Goal: Task Accomplishment & Management: Use online tool/utility

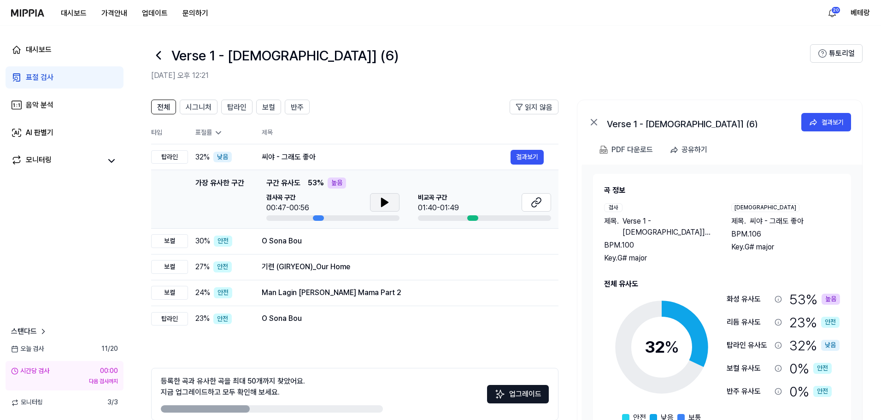
click at [382, 203] on icon at bounding box center [385, 202] width 6 height 8
click at [385, 205] on icon at bounding box center [384, 202] width 11 height 11
click at [41, 73] on div "표절 검사" at bounding box center [40, 77] width 28 height 11
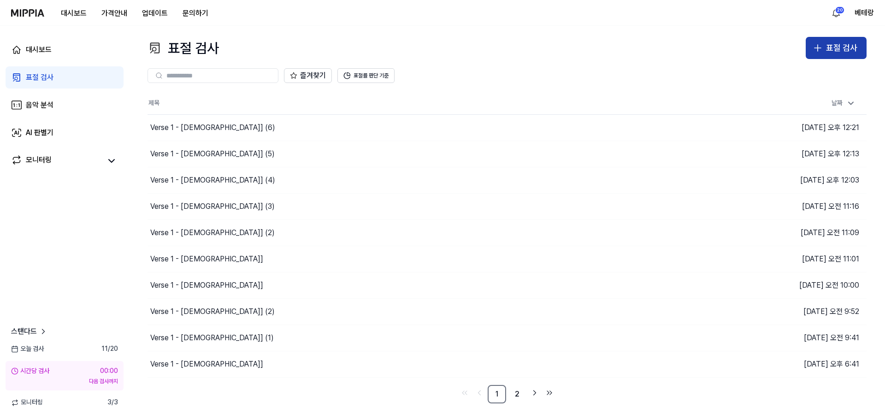
click at [819, 46] on icon "button" at bounding box center [817, 47] width 11 height 11
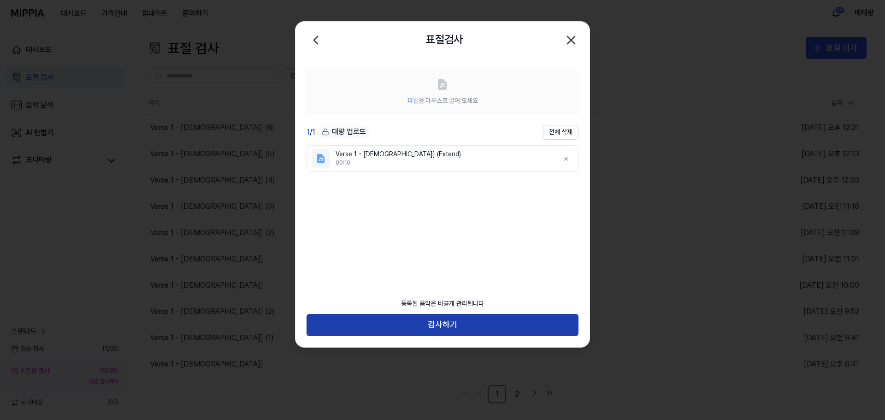
click at [442, 320] on button "검사하기" at bounding box center [442, 325] width 272 height 22
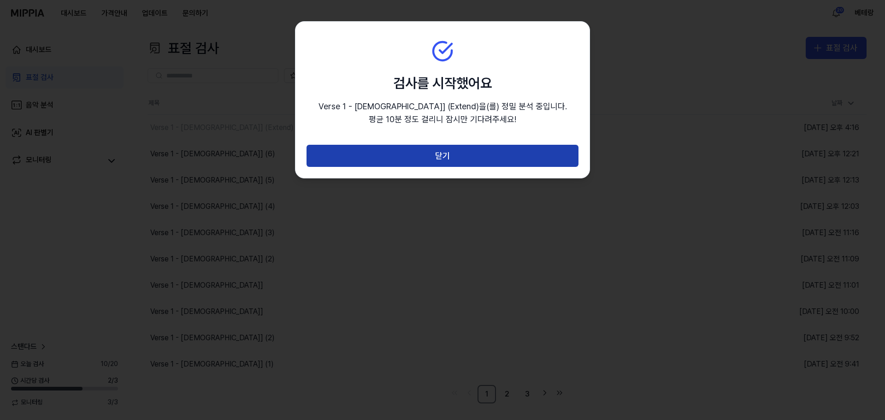
click at [446, 150] on button "닫기" at bounding box center [442, 156] width 272 height 22
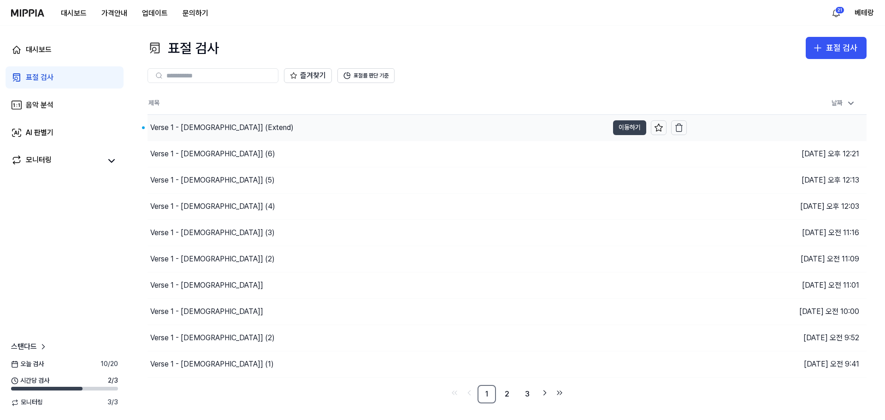
click at [628, 130] on button "이동하기" at bounding box center [629, 127] width 33 height 15
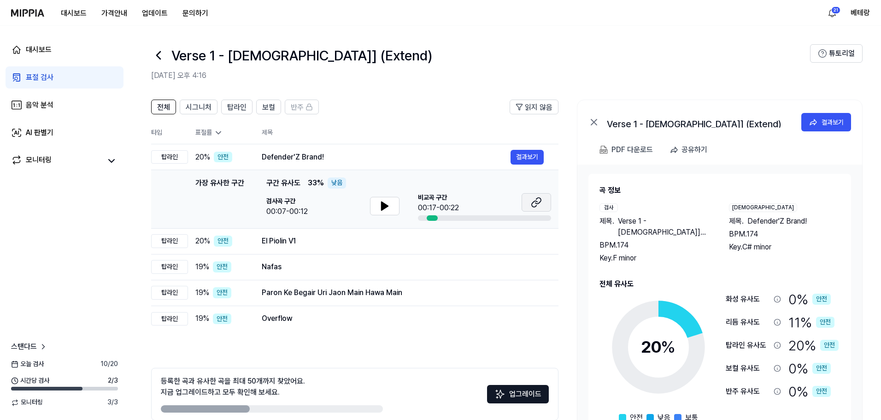
click at [538, 202] on icon at bounding box center [536, 202] width 11 height 11
click at [44, 102] on div "음악 분석" at bounding box center [40, 105] width 28 height 11
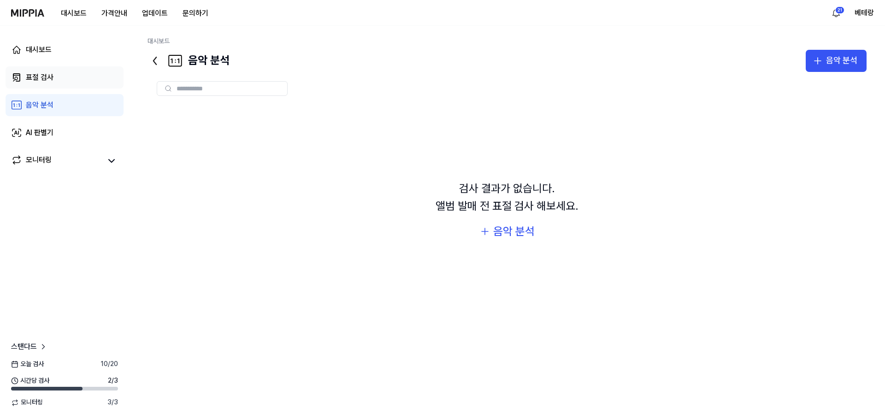
click at [43, 78] on div "표절 검사" at bounding box center [40, 77] width 28 height 11
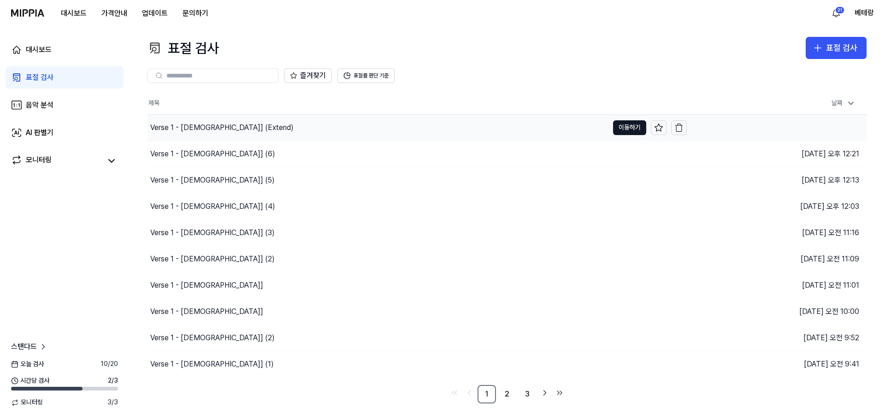
click at [183, 129] on div "Verse 1 - [DEMOGRAPHIC_DATA]] (Extend)" at bounding box center [221, 127] width 143 height 11
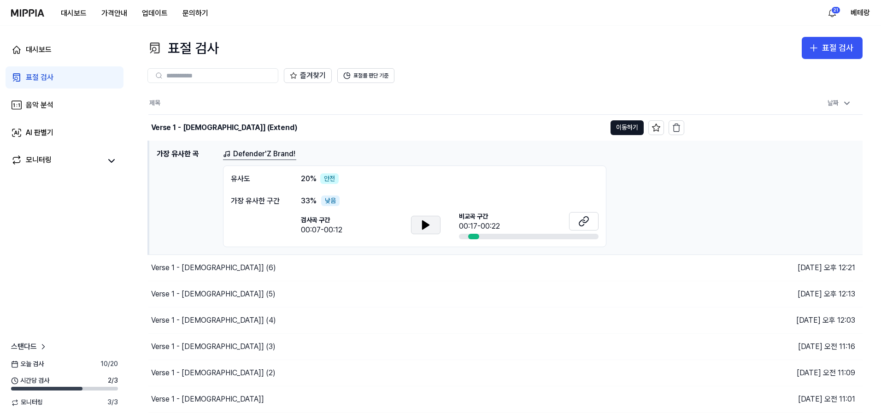
click at [423, 224] on icon at bounding box center [426, 225] width 6 height 8
click at [423, 224] on icon at bounding box center [424, 224] width 2 height 7
click at [423, 224] on icon at bounding box center [426, 225] width 6 height 8
click at [35, 101] on div "음악 분석" at bounding box center [40, 105] width 28 height 11
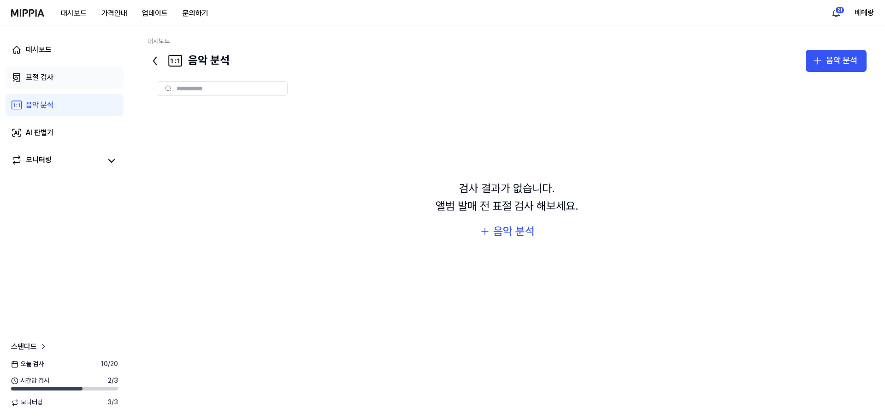
click at [37, 74] on div "표절 검사" at bounding box center [40, 77] width 28 height 11
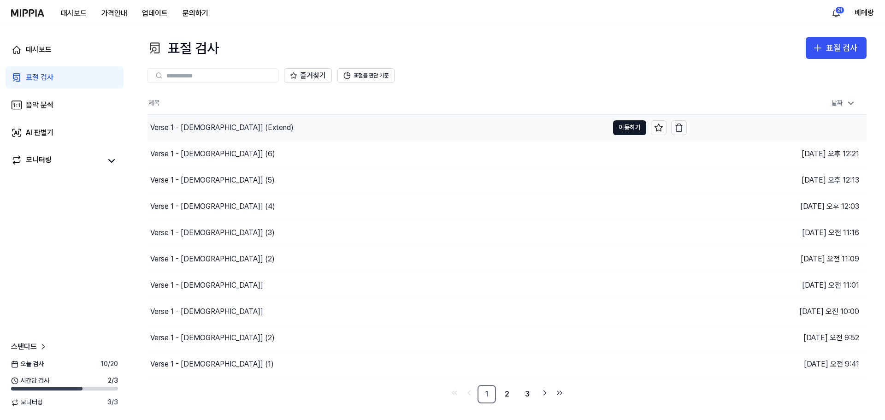
click at [342, 126] on div "Verse 1 - [DEMOGRAPHIC_DATA]] (Extend)" at bounding box center [377, 128] width 461 height 26
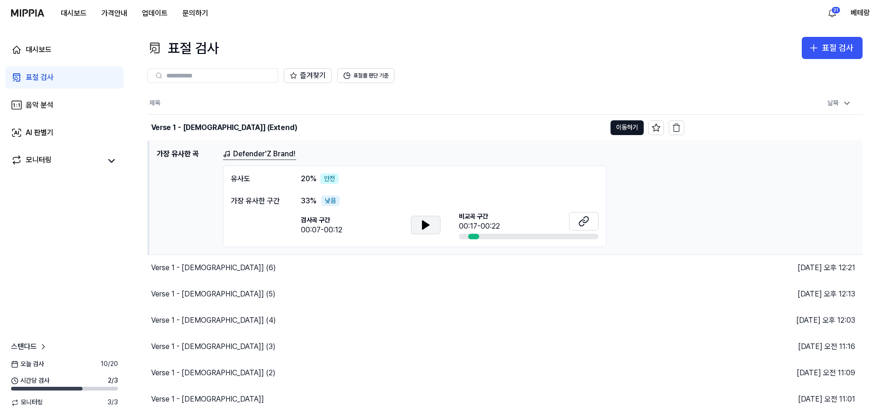
click at [416, 224] on button at bounding box center [425, 225] width 29 height 18
click at [814, 47] on icon "button" at bounding box center [814, 48] width 0 height 6
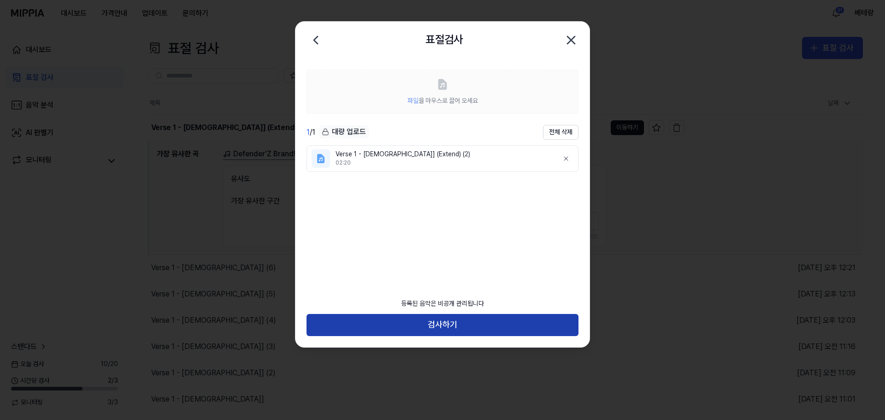
click at [436, 323] on button "검사하기" at bounding box center [442, 325] width 272 height 22
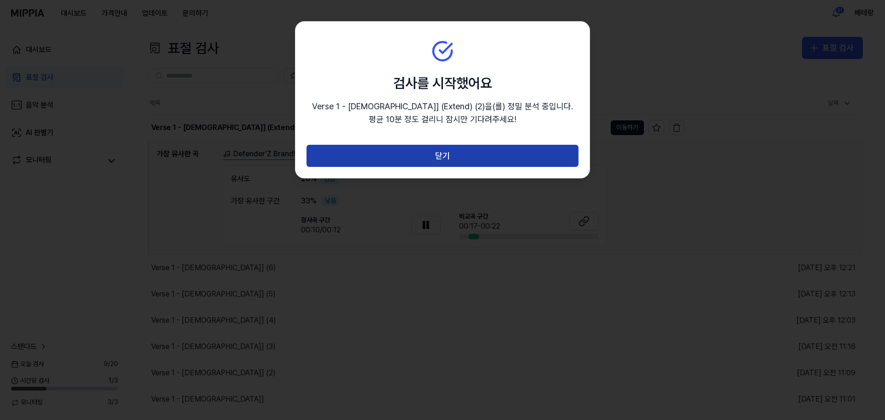
click at [438, 151] on button "닫기" at bounding box center [442, 156] width 272 height 22
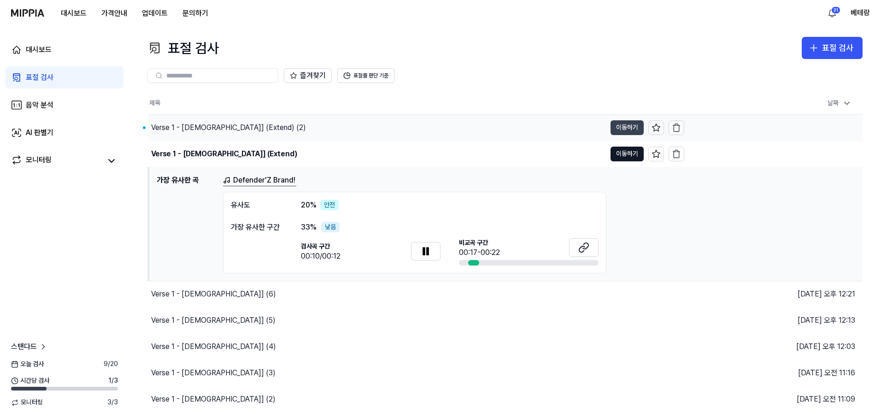
click at [627, 131] on button "이동하기" at bounding box center [627, 127] width 33 height 15
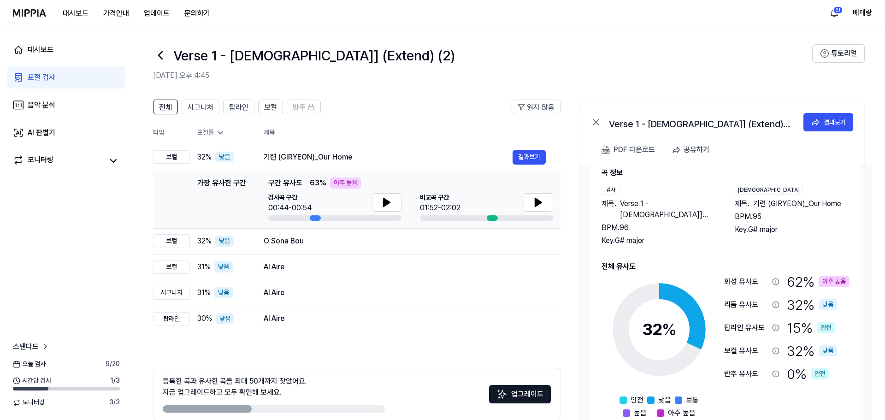
scroll to position [26, 0]
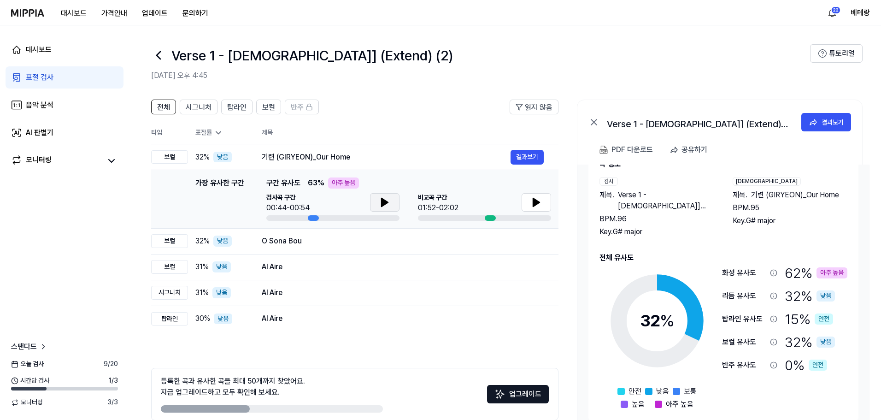
click at [382, 199] on icon at bounding box center [385, 202] width 6 height 8
click at [386, 200] on icon at bounding box center [384, 202] width 11 height 11
click at [49, 73] on div "표절 검사" at bounding box center [40, 77] width 28 height 11
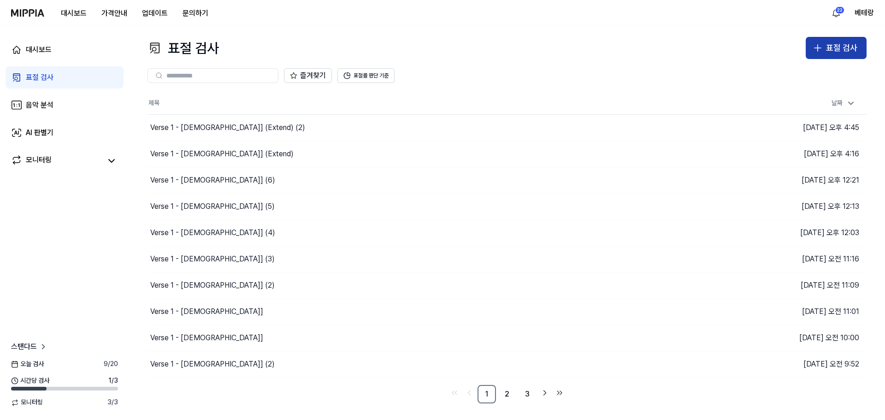
click at [820, 49] on icon "button" at bounding box center [817, 47] width 11 height 11
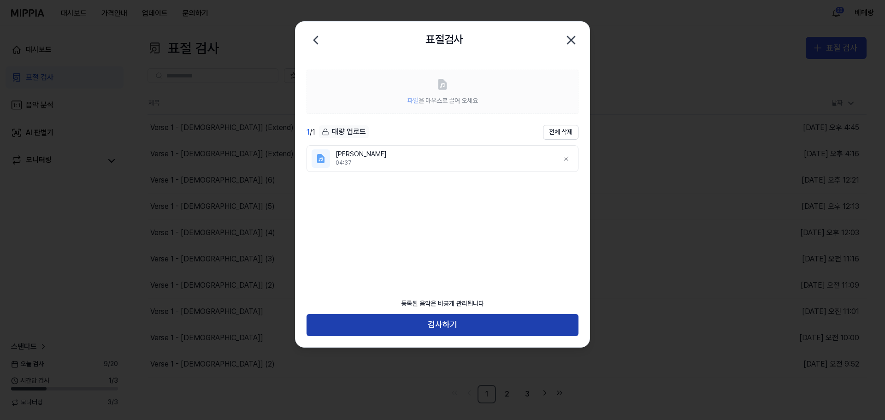
click at [422, 327] on button "검사하기" at bounding box center [442, 325] width 272 height 22
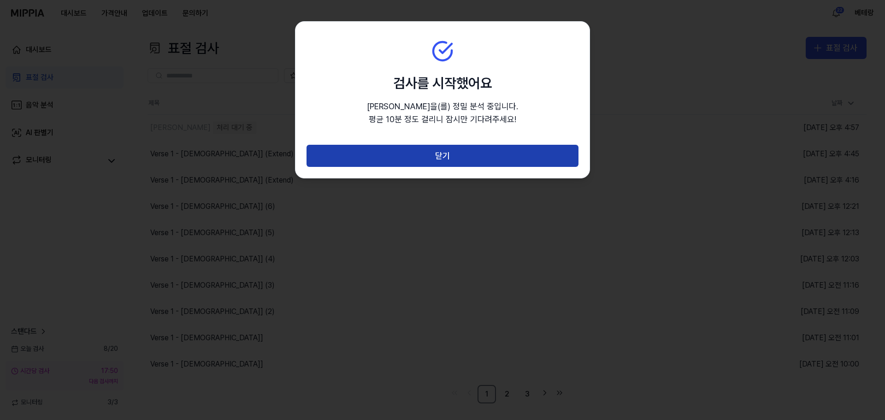
click at [434, 152] on button "닫기" at bounding box center [442, 156] width 272 height 22
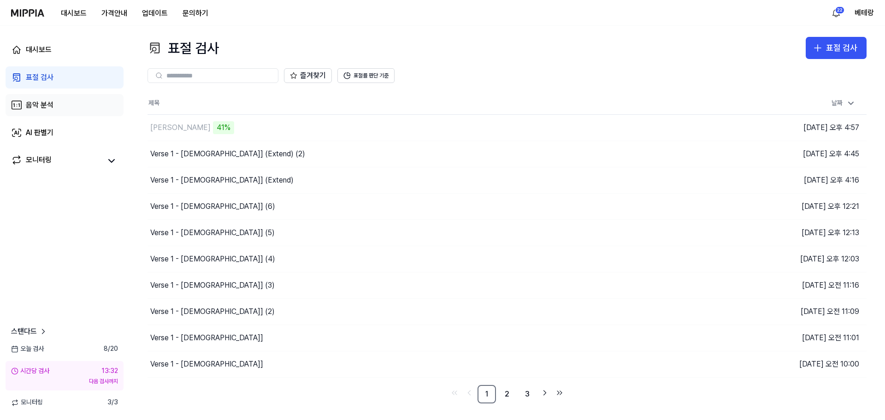
click at [28, 106] on div "음악 분석" at bounding box center [40, 105] width 28 height 11
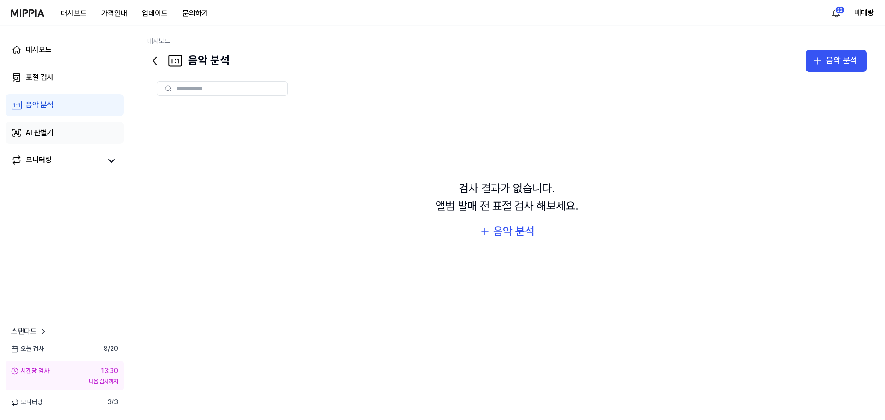
click at [28, 134] on div "AI 판별기" at bounding box center [40, 132] width 28 height 11
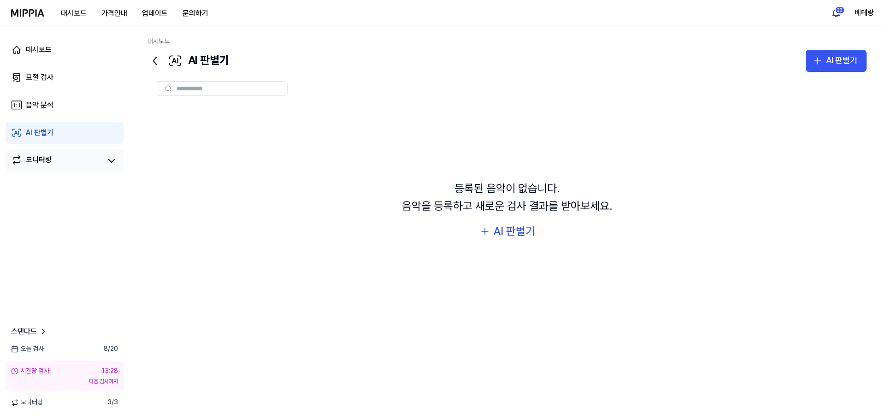
click at [36, 161] on div "모니터링" at bounding box center [39, 160] width 26 height 13
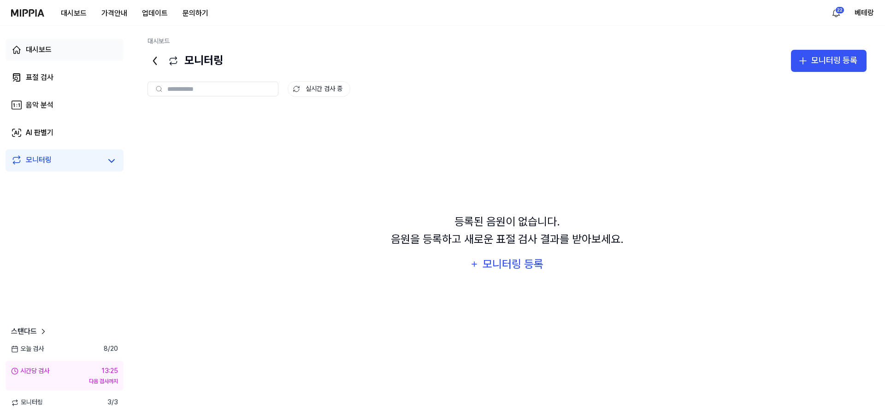
click at [25, 51] on link "대시보드" at bounding box center [65, 50] width 118 height 22
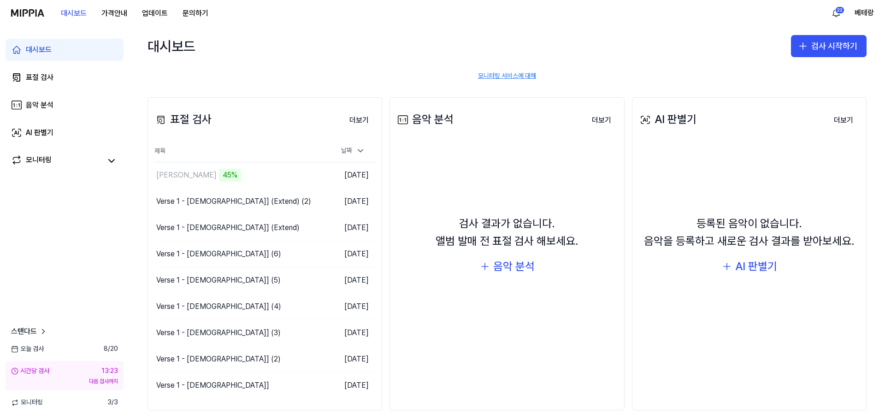
scroll to position [87, 0]
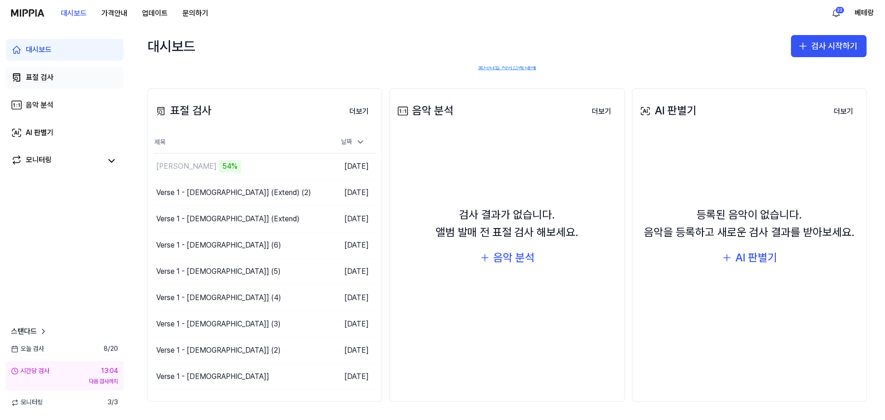
click at [38, 79] on div "표절 검사" at bounding box center [40, 77] width 28 height 11
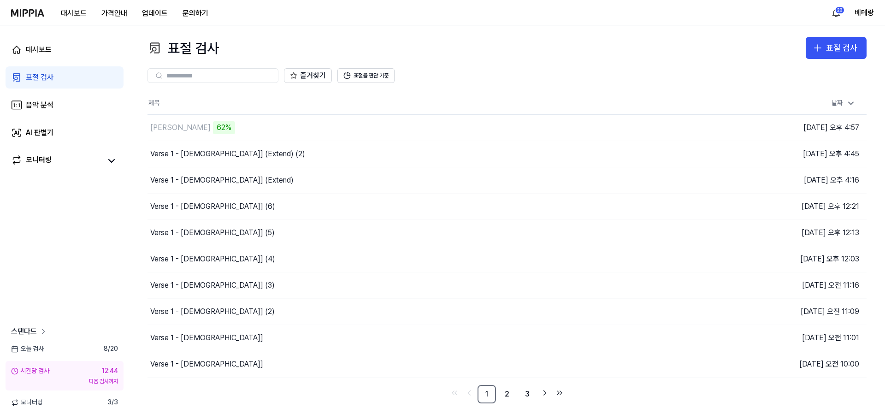
click at [44, 331] on icon at bounding box center [43, 331] width 2 height 5
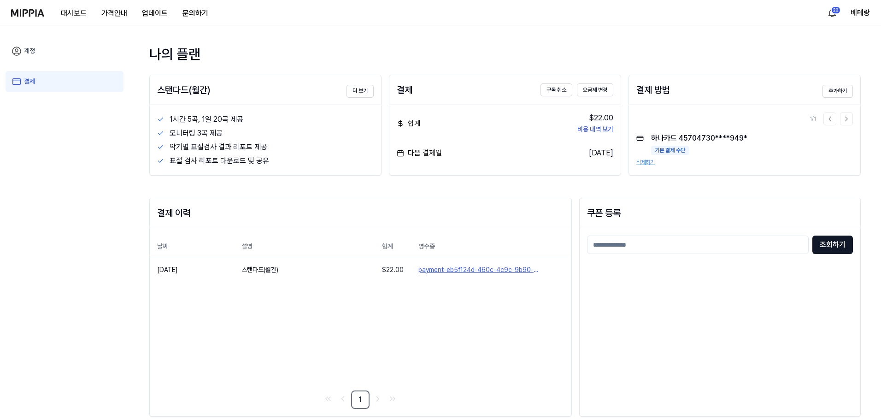
click at [36, 10] on img at bounding box center [27, 12] width 33 height 7
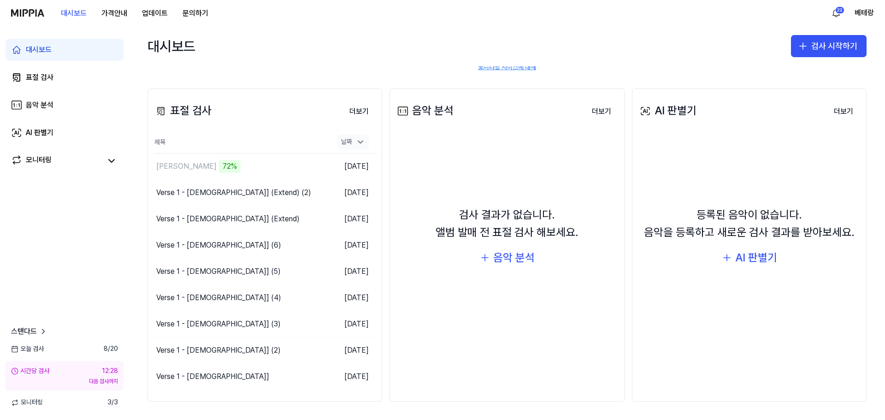
click at [359, 142] on icon at bounding box center [360, 141] width 9 height 9
click at [358, 110] on button "더보기" at bounding box center [359, 111] width 34 height 18
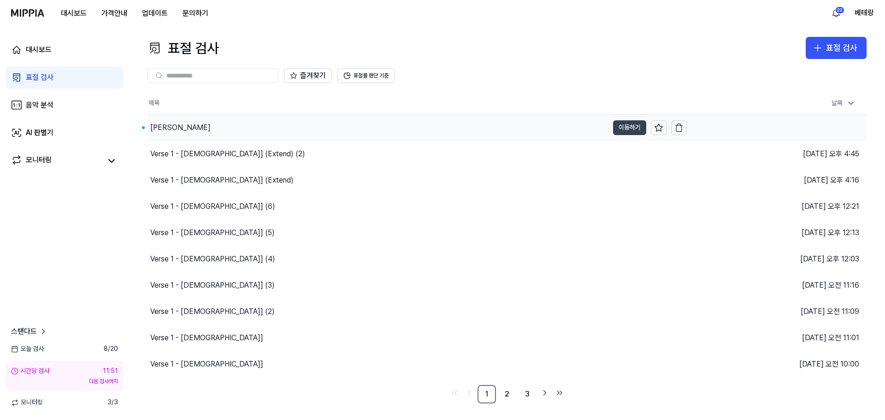
click at [632, 125] on button "이동하기" at bounding box center [629, 127] width 33 height 15
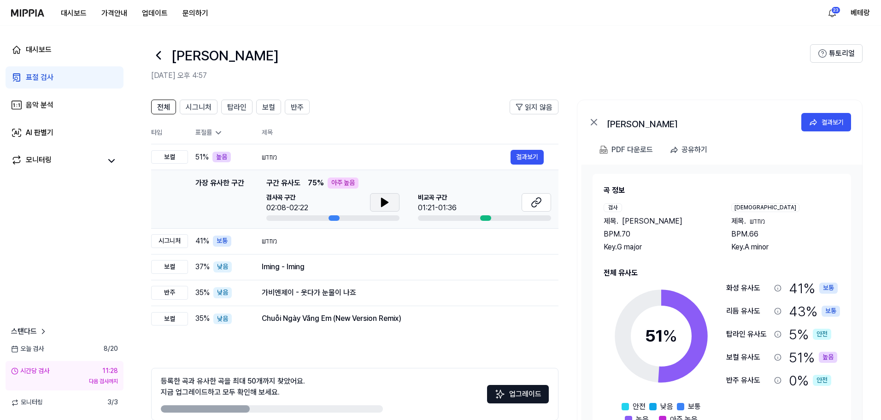
click at [381, 198] on icon at bounding box center [384, 202] width 11 height 11
